Goal: Check status: Check status

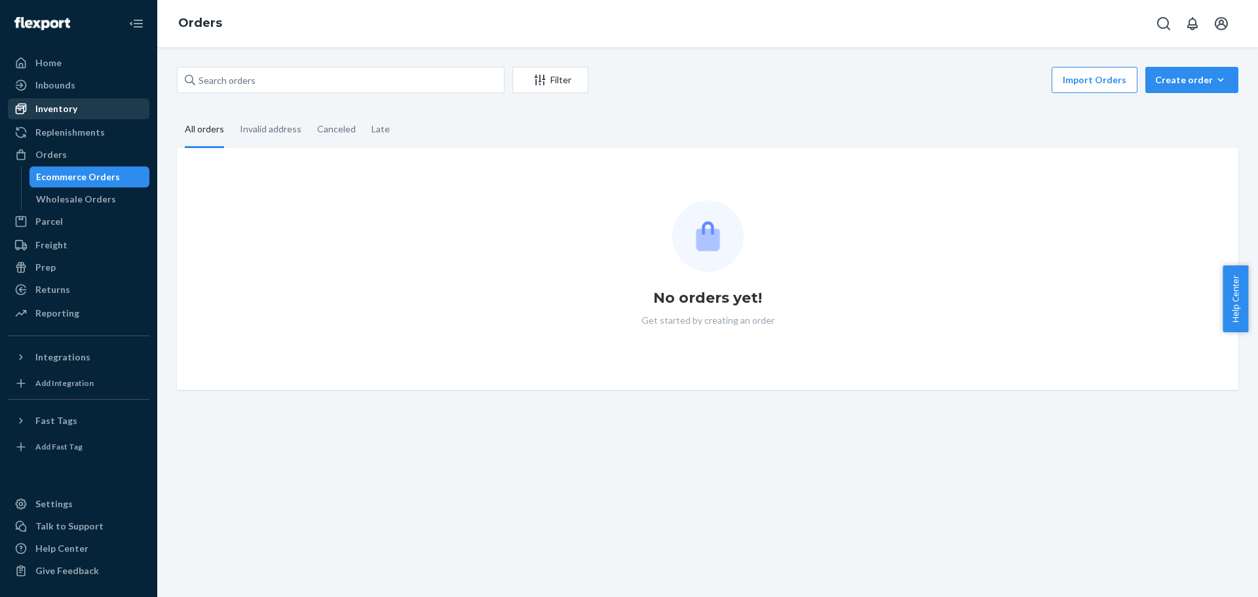
click at [77, 100] on div "Inventory" at bounding box center [78, 109] width 139 height 18
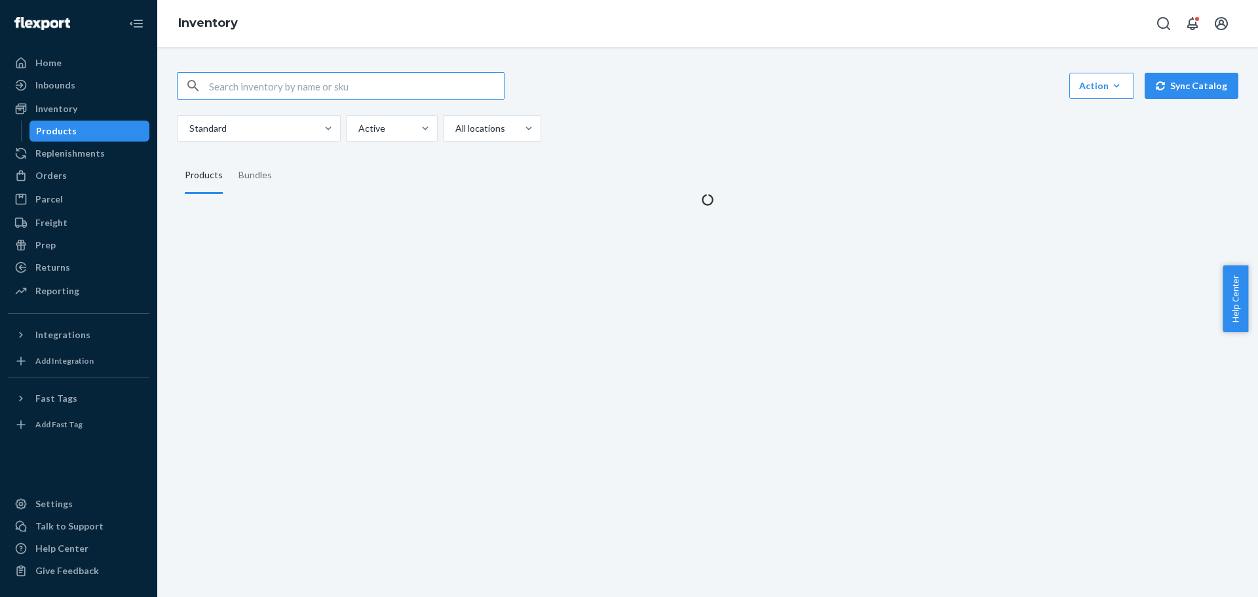
click at [237, 90] on input "text" at bounding box center [356, 86] width 295 height 26
type input "REST-CEM07M"
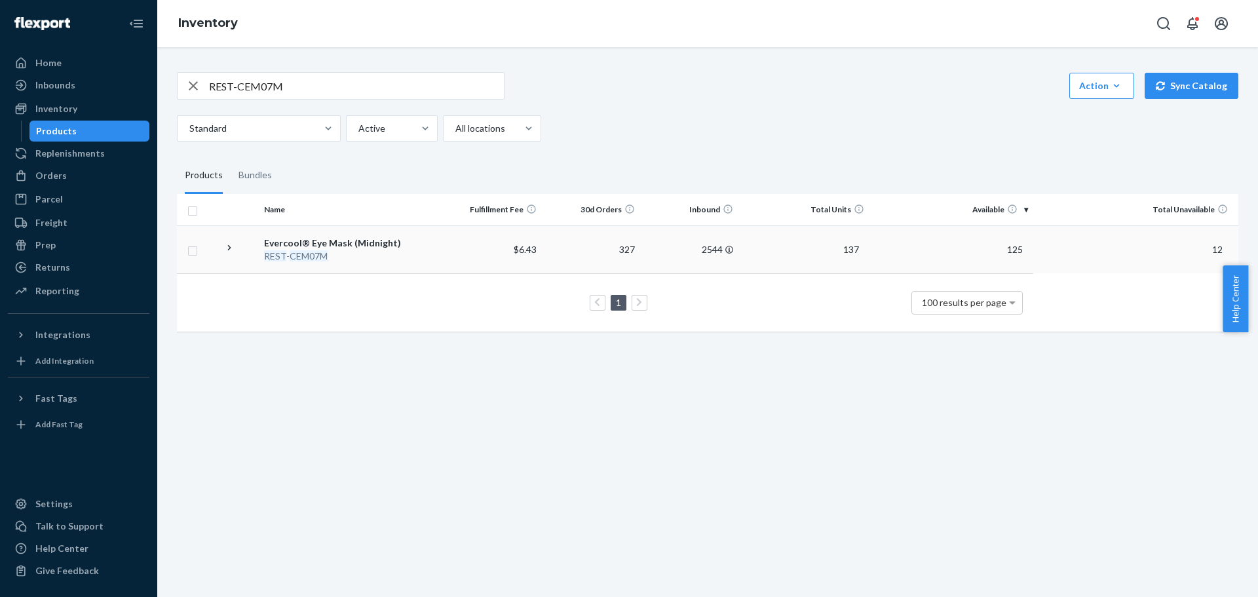
click at [236, 250] on td at bounding box center [238, 249] width 41 height 48
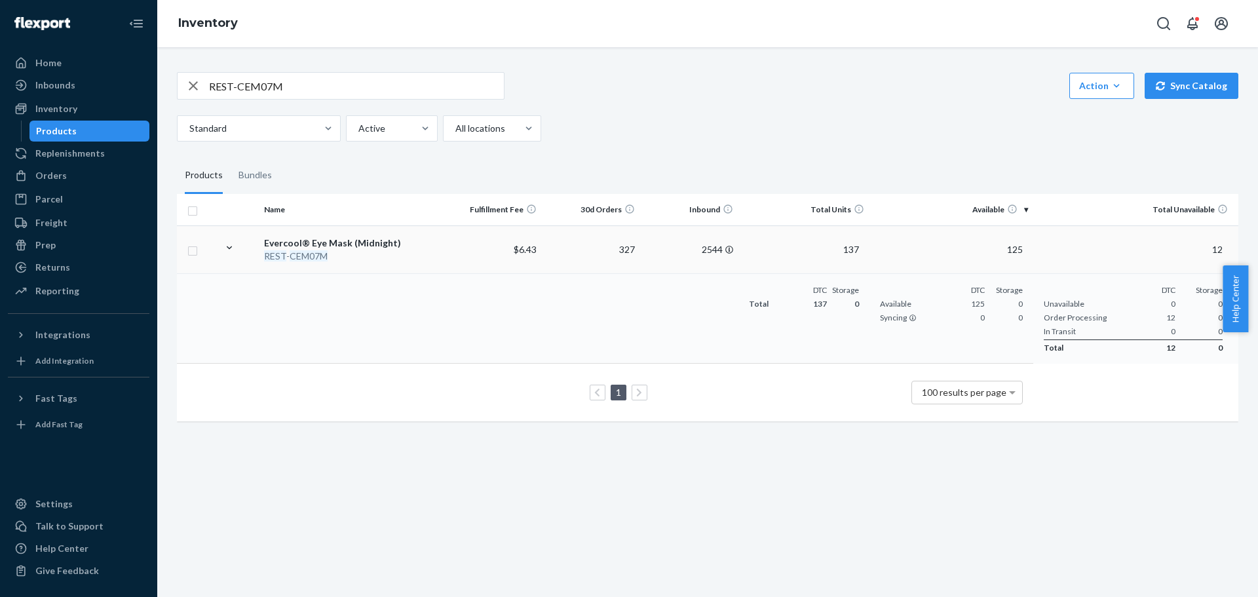
click at [338, 239] on div "Evercool® Eye Mask (Midnight)" at bounding box center [351, 243] width 174 height 13
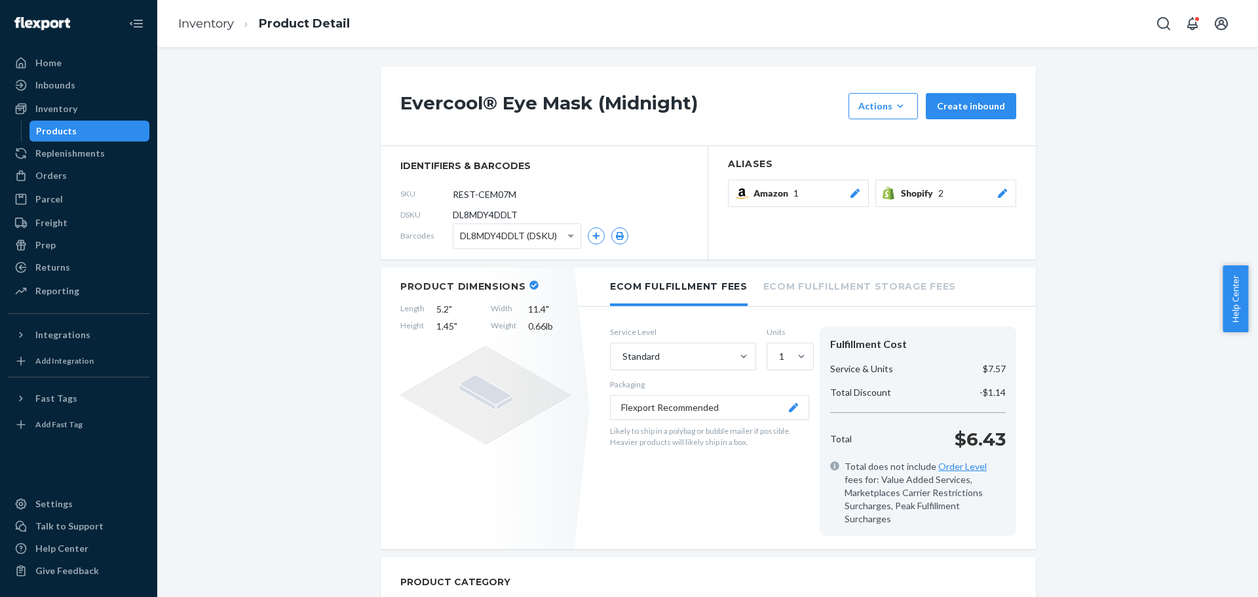
click at [849, 185] on button "Amazon 1" at bounding box center [798, 194] width 141 height 28
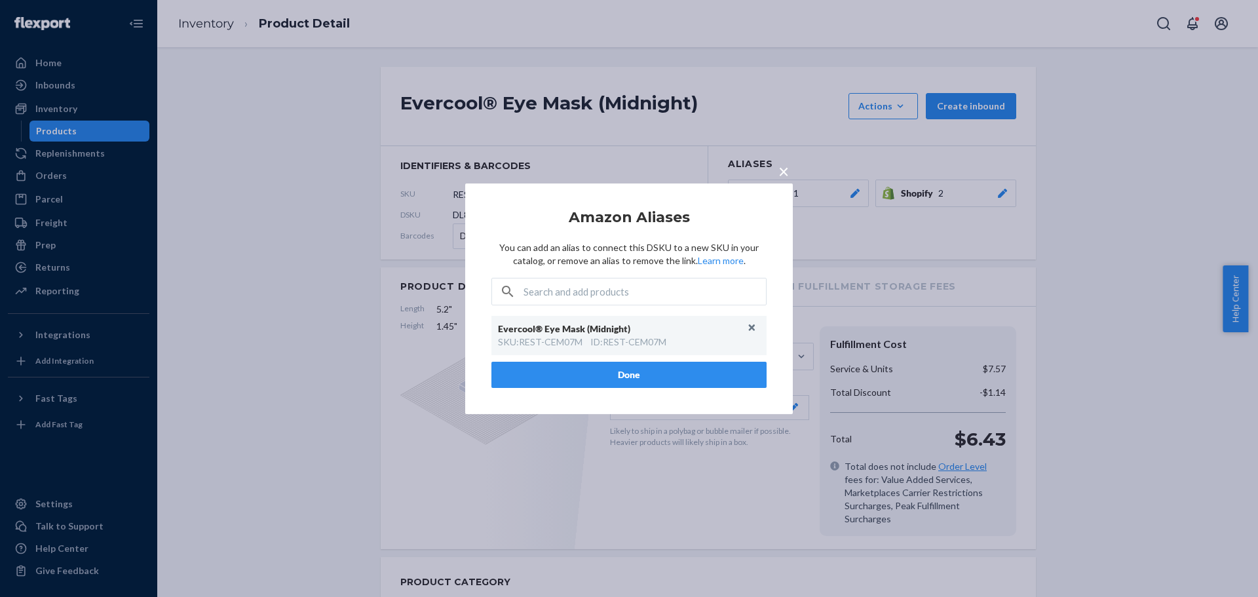
drag, startPoint x: 784, startPoint y: 171, endPoint x: 720, endPoint y: 229, distance: 86.3
click at [784, 172] on span "×" at bounding box center [784, 170] width 10 height 22
